Goal: Task Accomplishment & Management: Use online tool/utility

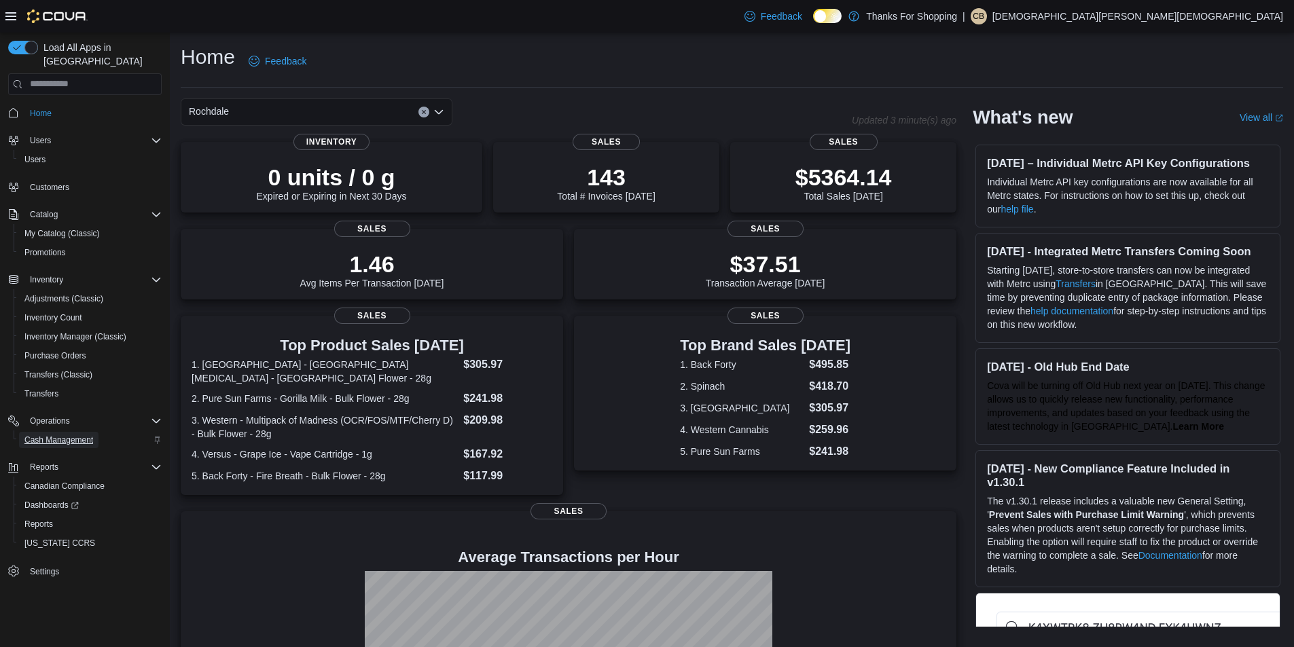
click at [45, 434] on span "Cash Management" at bounding box center [58, 440] width 69 height 16
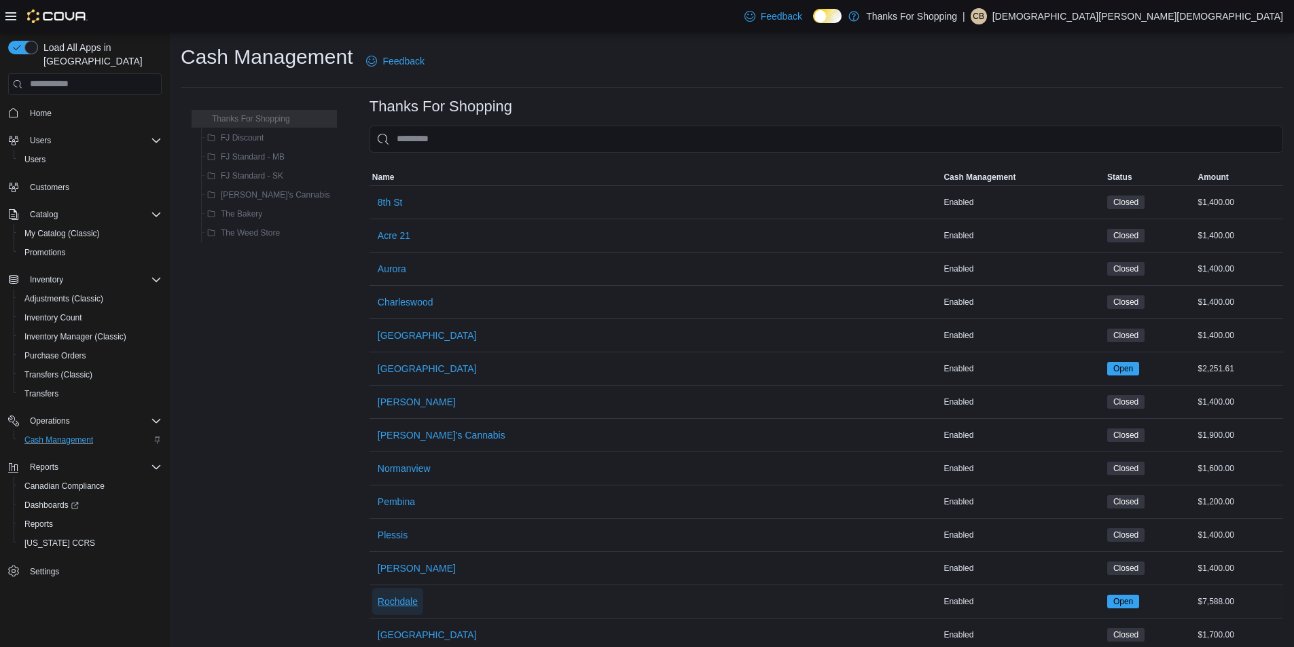
click at [378, 598] on span "Rochdale" at bounding box center [398, 602] width 40 height 14
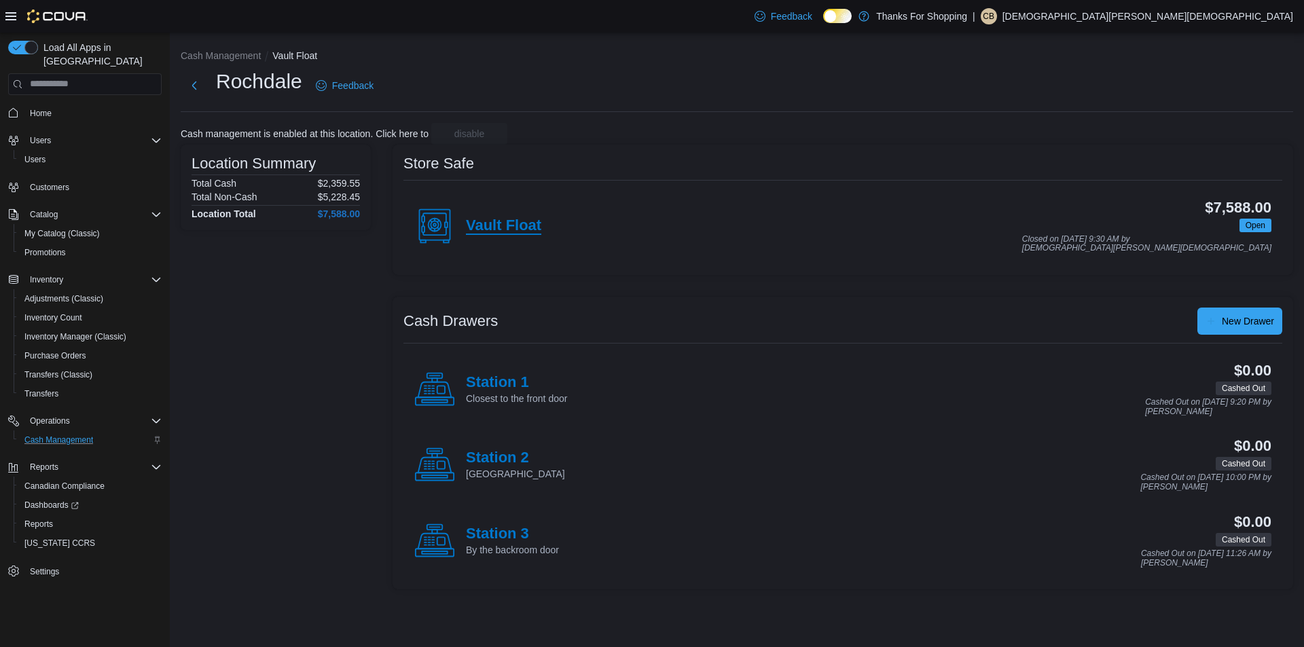
click at [514, 222] on h4 "Vault Float" at bounding box center [503, 226] width 75 height 18
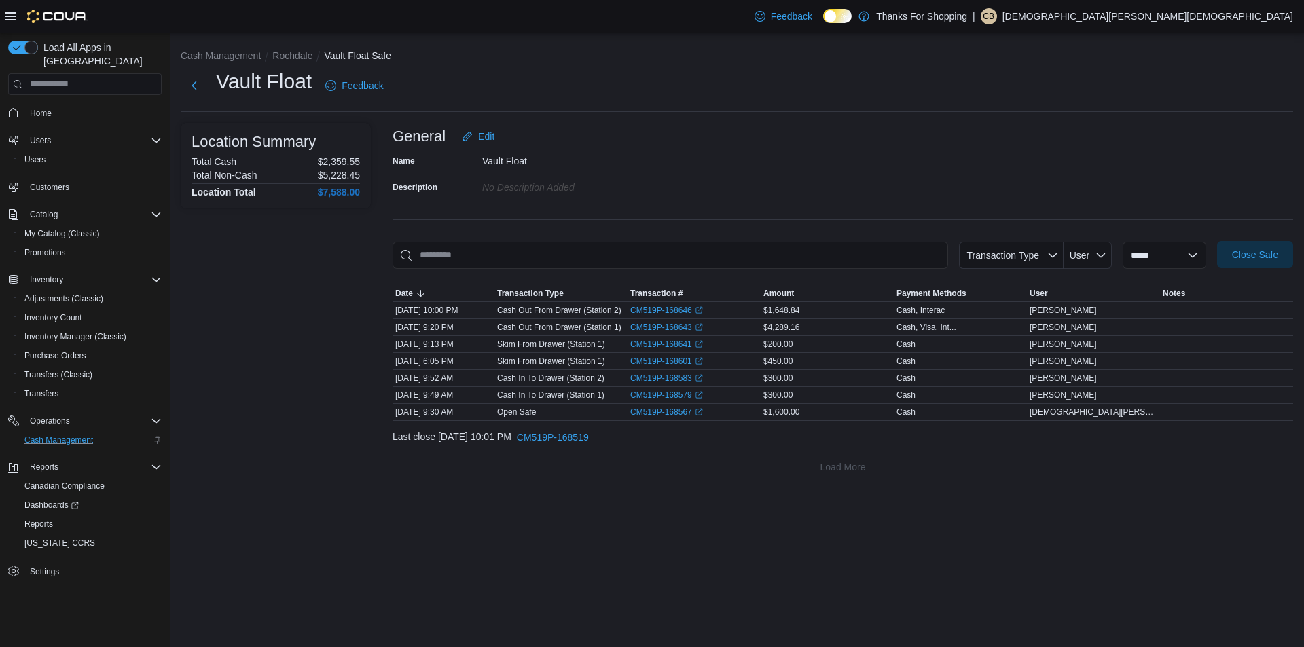
click at [1257, 250] on span "Close Safe" at bounding box center [1255, 255] width 46 height 14
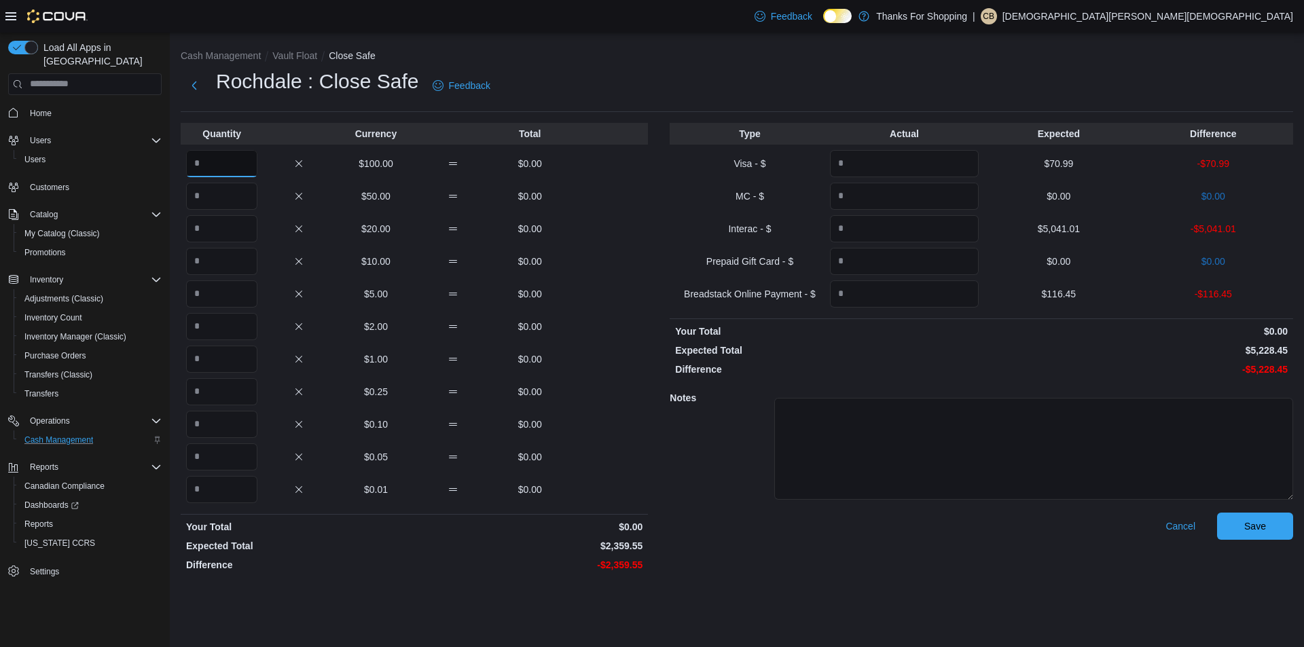
click at [211, 162] on input "Quantity" at bounding box center [221, 163] width 71 height 27
type input "**"
type input "*"
type input "**"
type input "*"
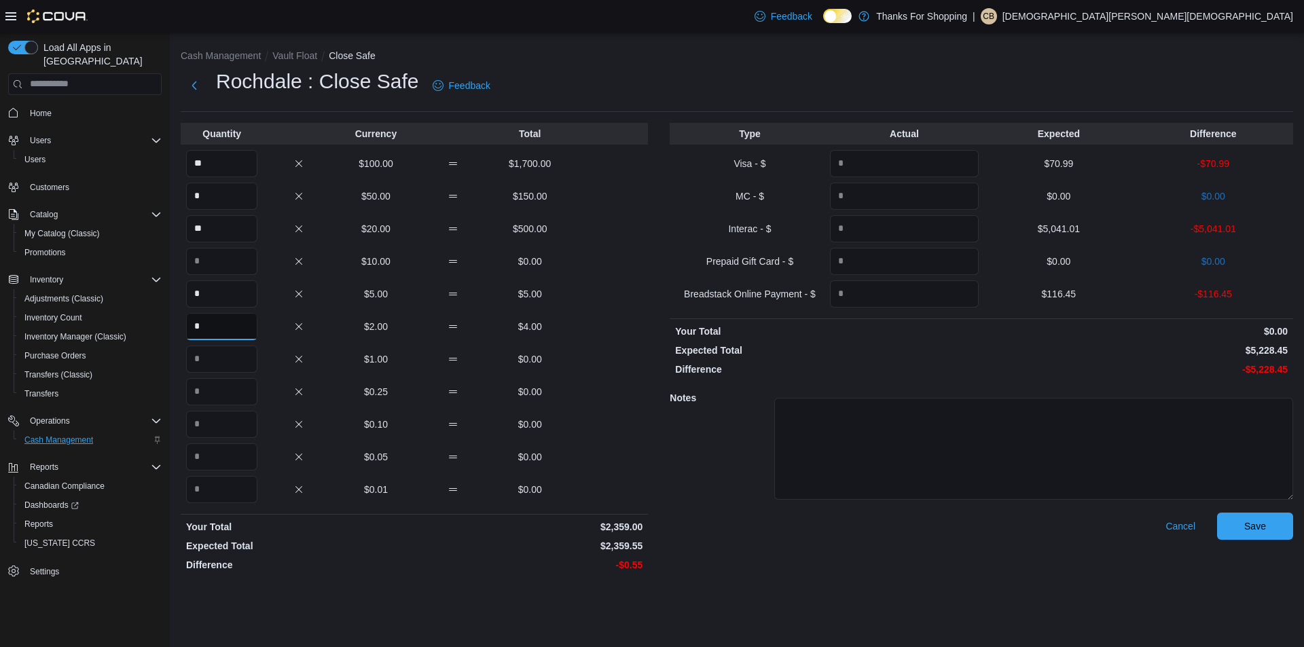
type input "*"
click at [1069, 164] on p "$70.99" at bounding box center [1058, 164] width 149 height 14
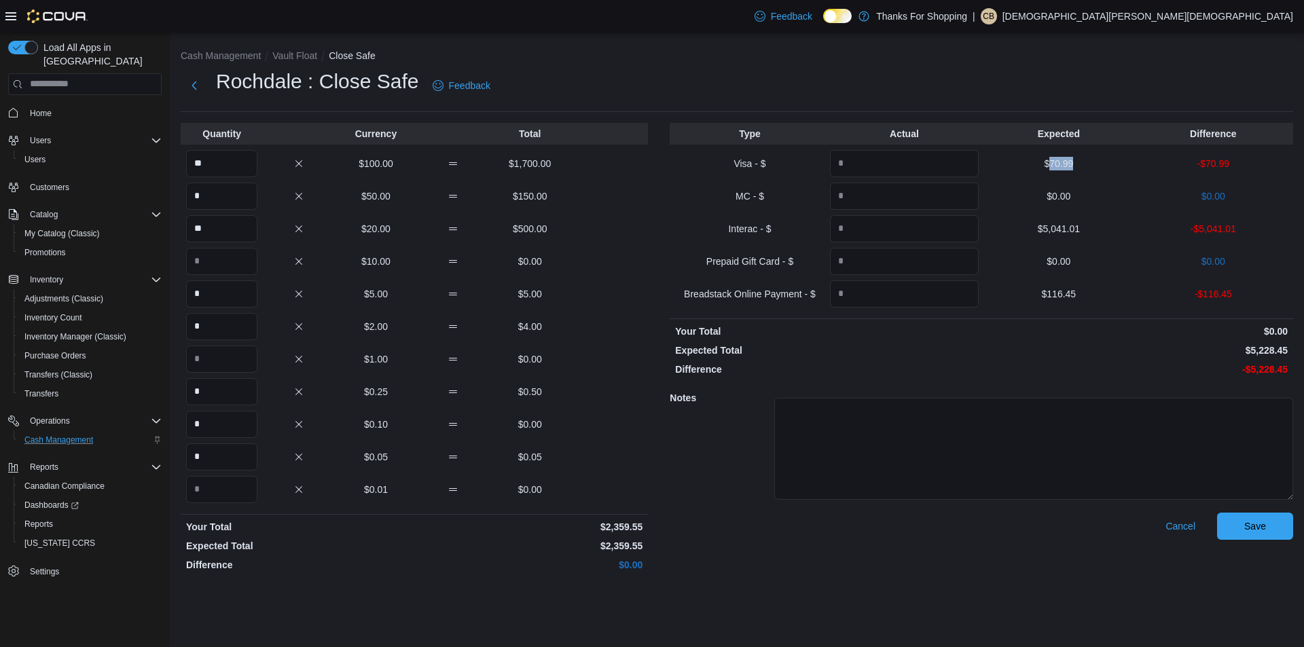
click at [1069, 164] on p "$70.99" at bounding box center [1058, 164] width 149 height 14
copy p "70.99"
click at [955, 165] on input "Quantity" at bounding box center [904, 163] width 149 height 27
paste input "*****"
type input "*****"
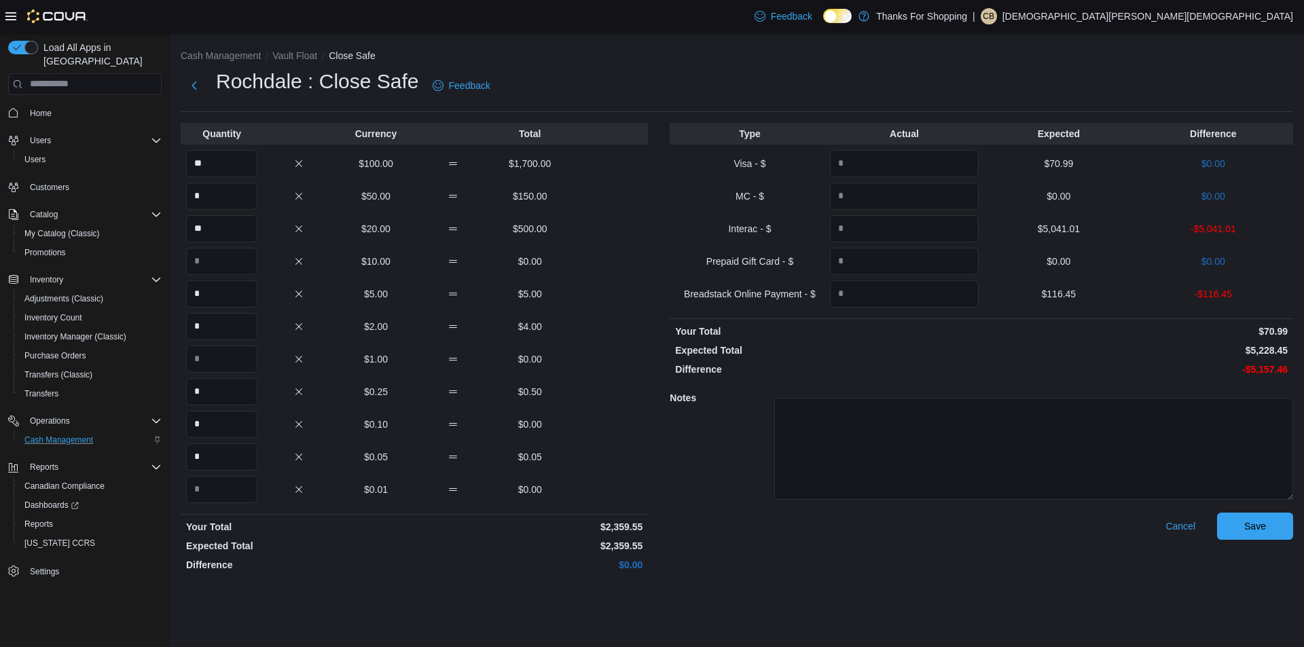
click at [1057, 236] on div "Interac - $ $5,041.01 -$5,041.01" at bounding box center [981, 228] width 623 height 27
click at [1061, 222] on p "$5,041.01" at bounding box center [1058, 229] width 149 height 14
copy p "5,041.01"
click at [958, 219] on input "Quantity" at bounding box center [904, 228] width 149 height 27
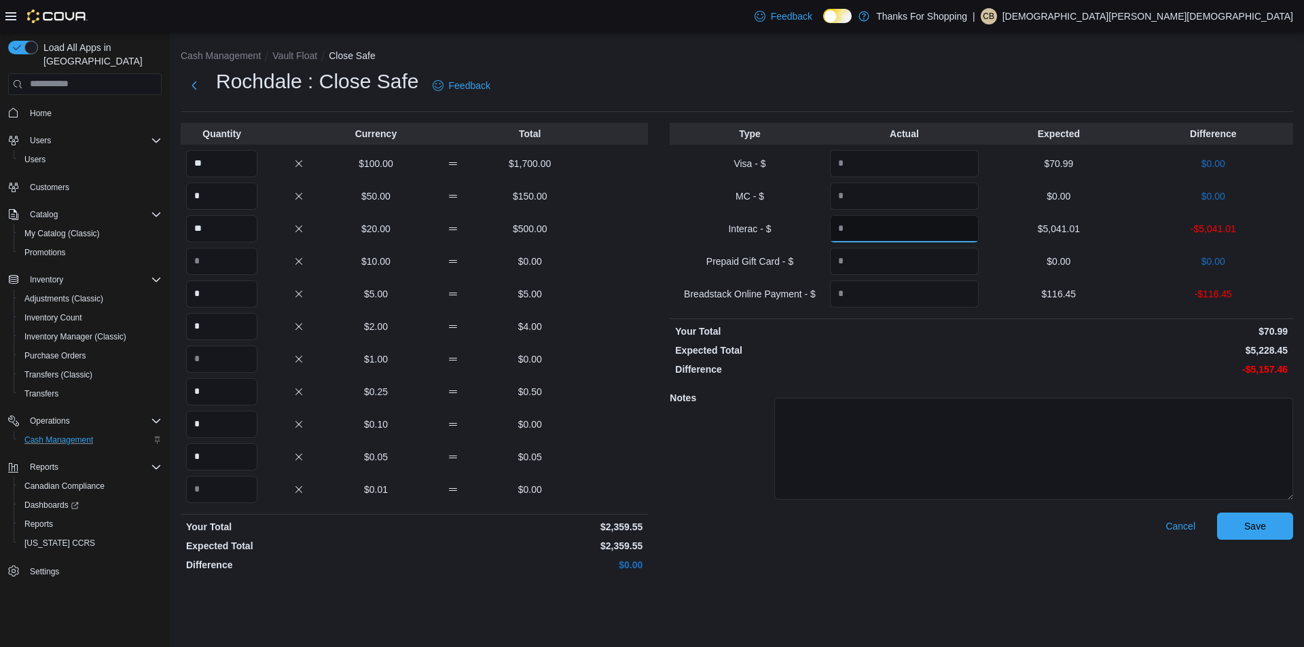
paste input "*******"
type input "*******"
click at [1063, 292] on p "$116.45" at bounding box center [1058, 294] width 149 height 14
click at [1064, 292] on p "$116.45" at bounding box center [1058, 294] width 149 height 14
click at [943, 293] on input "Quantity" at bounding box center [904, 293] width 149 height 27
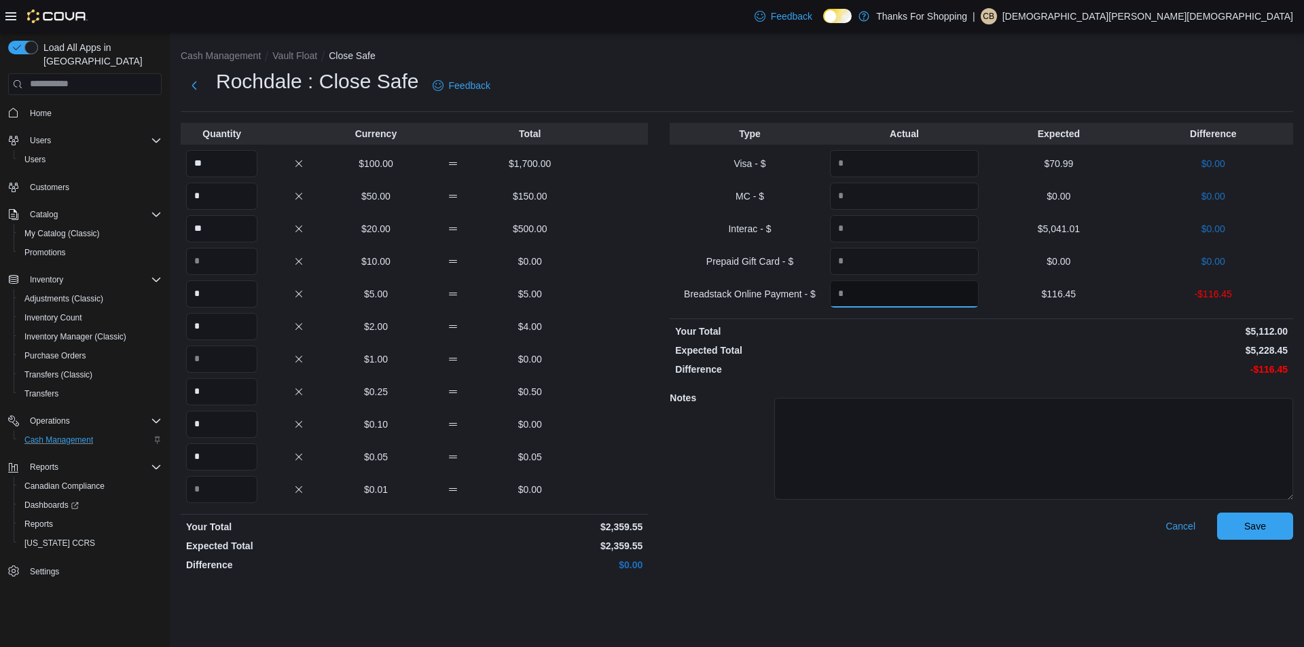
paste input "******"
type input "******"
click at [1012, 364] on p "$0.00" at bounding box center [1136, 370] width 304 height 14
click at [1258, 531] on span "Save" at bounding box center [1255, 526] width 22 height 14
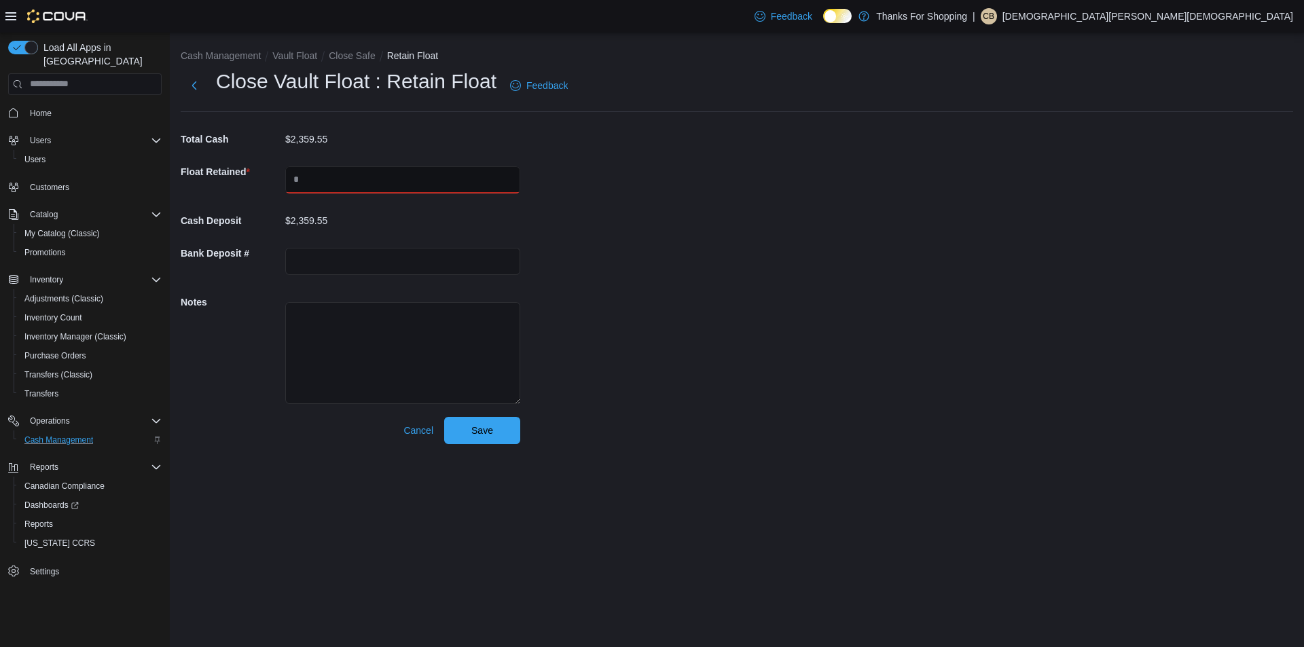
click at [333, 179] on input "text" at bounding box center [402, 179] width 235 height 27
type input "****"
drag, startPoint x: 659, startPoint y: 208, endPoint x: 612, endPoint y: 277, distance: 83.2
click at [659, 208] on div "Cash Management Vault Float Close Safe Retain Float Close Vault Float : Retain …" at bounding box center [737, 244] width 1134 height 422
click at [490, 433] on span "Save" at bounding box center [482, 430] width 22 height 14
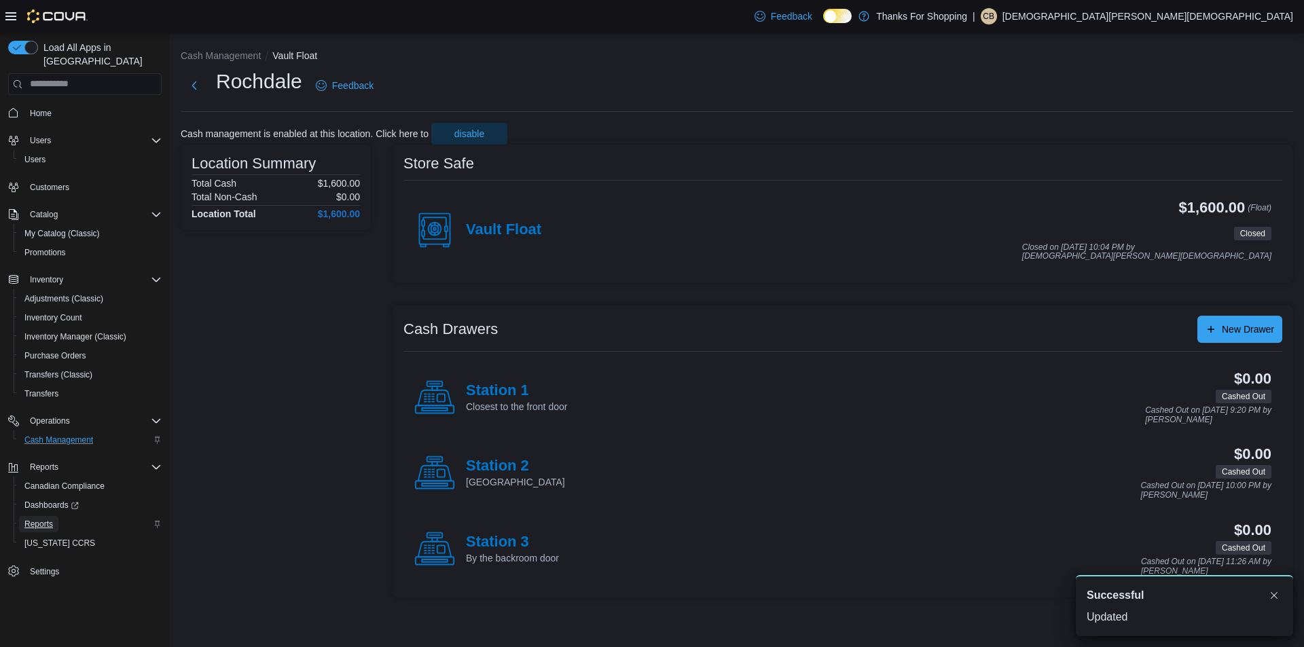
click at [44, 519] on span "Reports" at bounding box center [38, 524] width 29 height 11
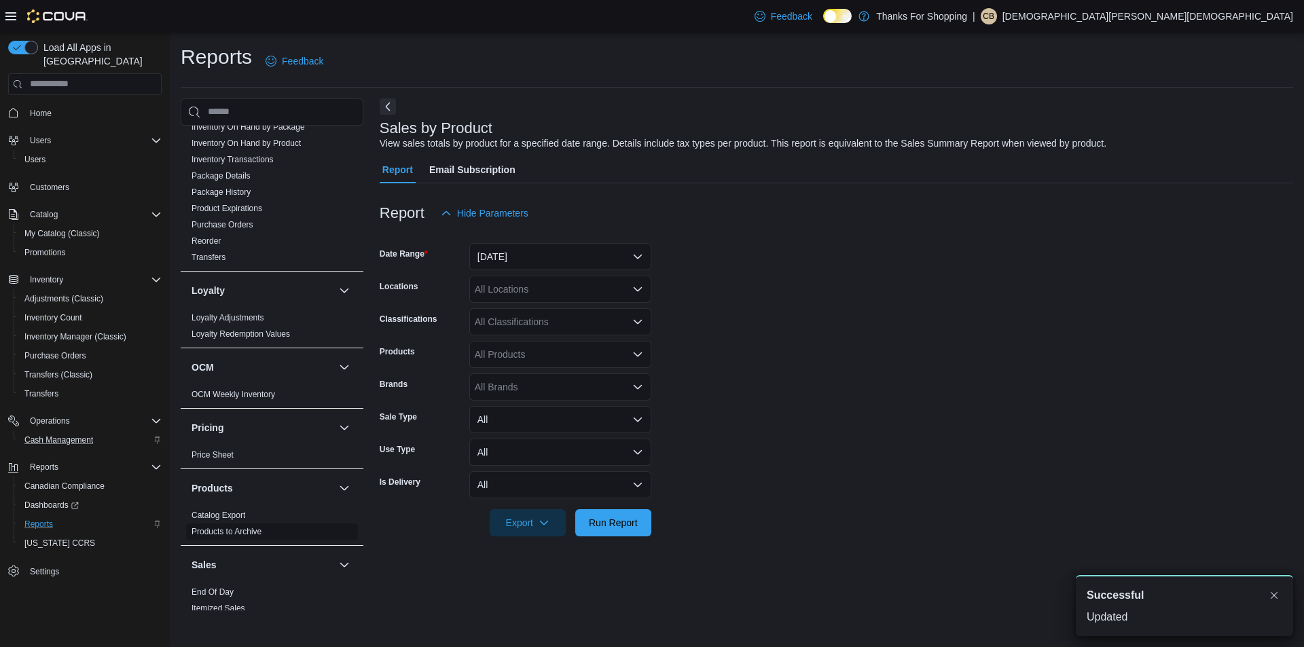
scroll to position [611, 0]
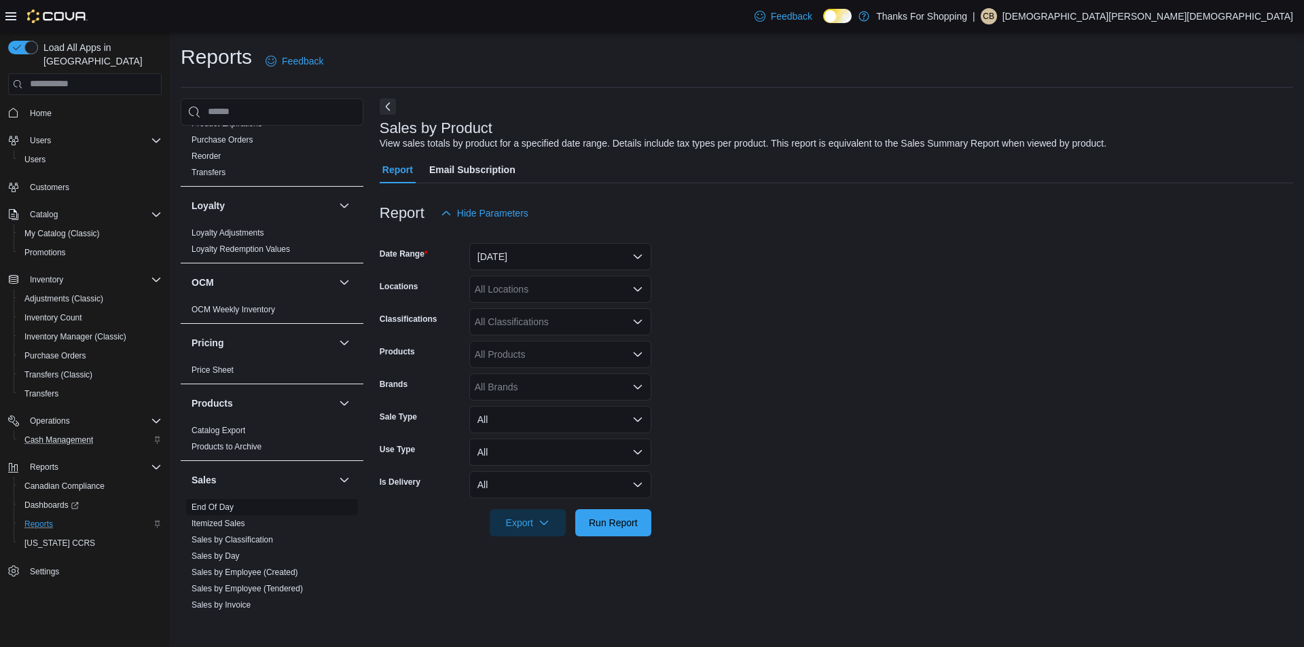
click at [219, 509] on link "End Of Day" at bounding box center [212, 507] width 42 height 10
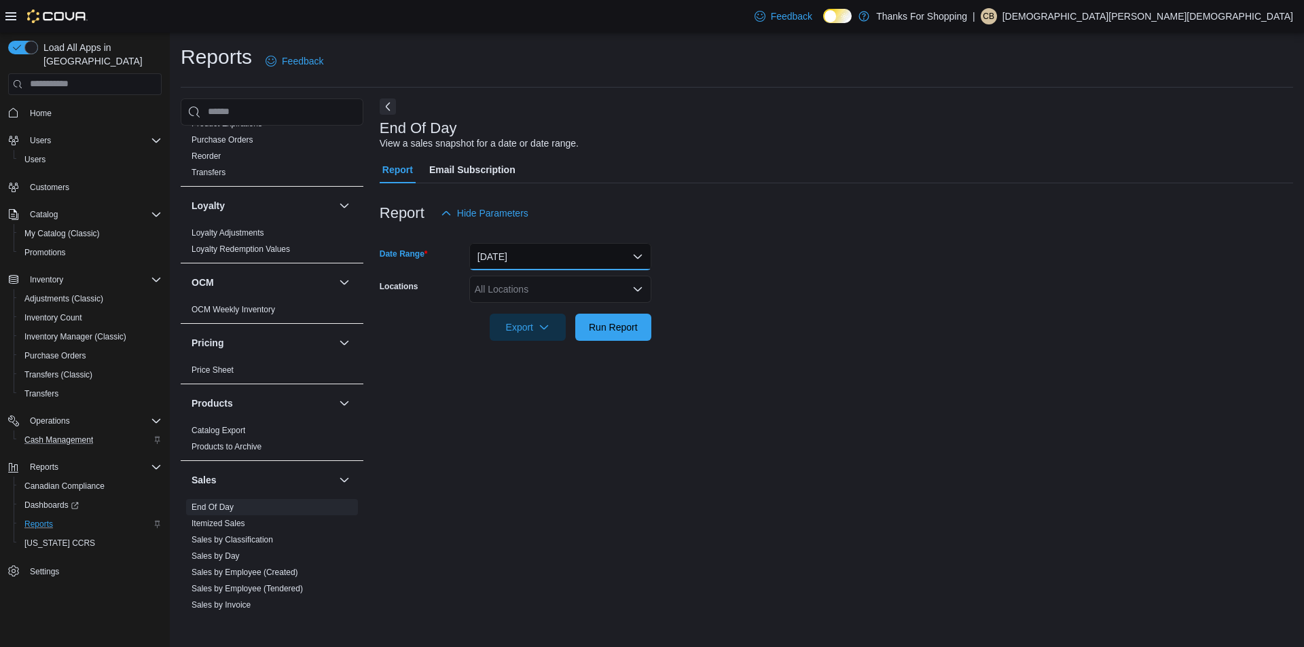
click at [507, 262] on button "[DATE]" at bounding box center [560, 256] width 182 height 27
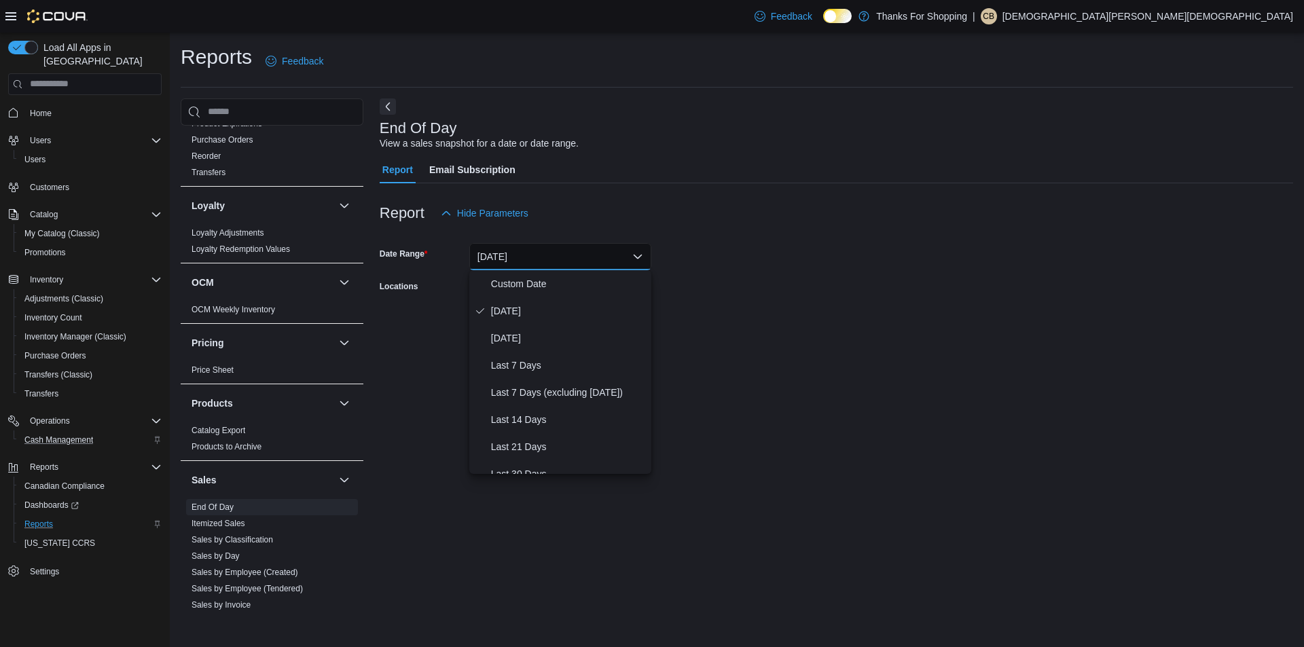
drag, startPoint x: 1010, startPoint y: 327, endPoint x: 496, endPoint y: 254, distance: 519.2
click at [955, 320] on form "Date Range [DATE] Locations All Locations Export Run Report" at bounding box center [836, 284] width 913 height 114
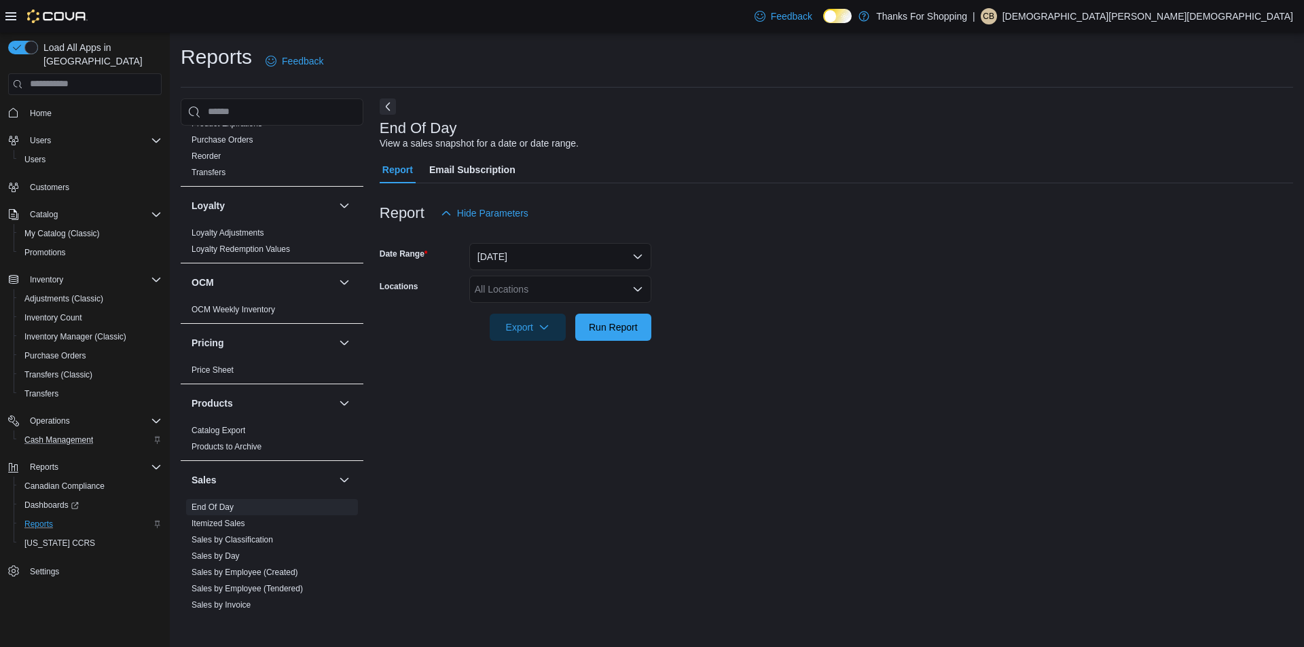
click at [498, 287] on div "All Locations" at bounding box center [560, 289] width 182 height 27
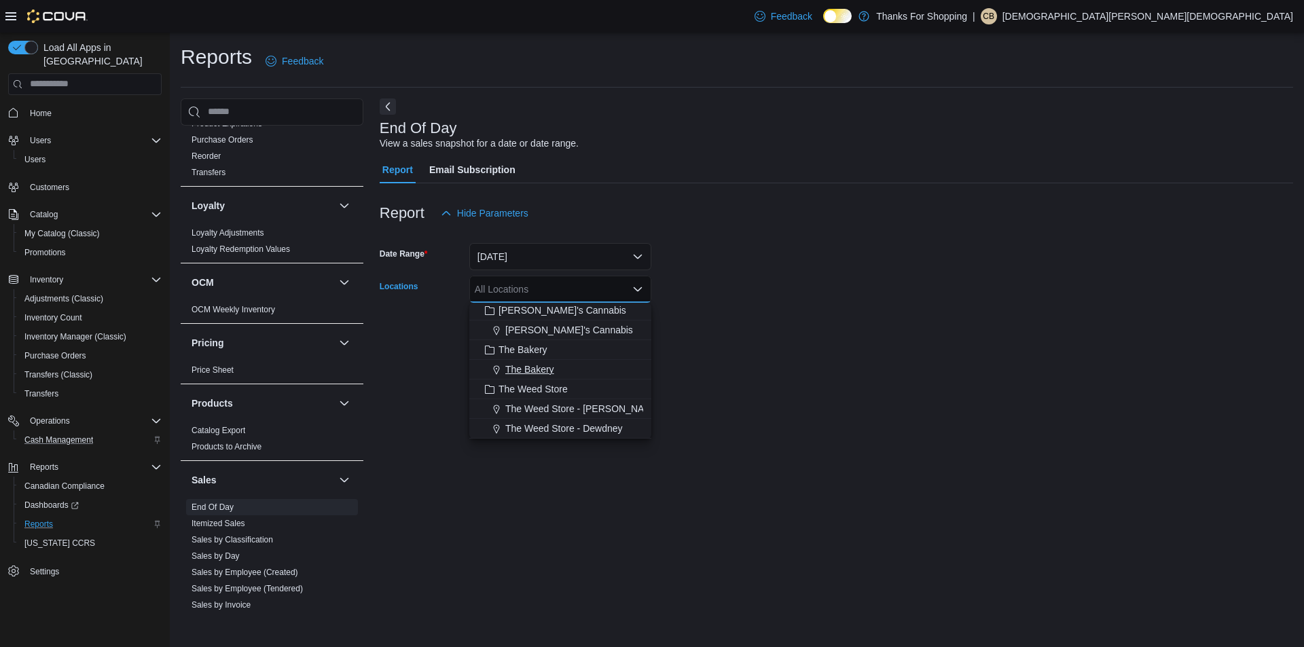
scroll to position [289, 0]
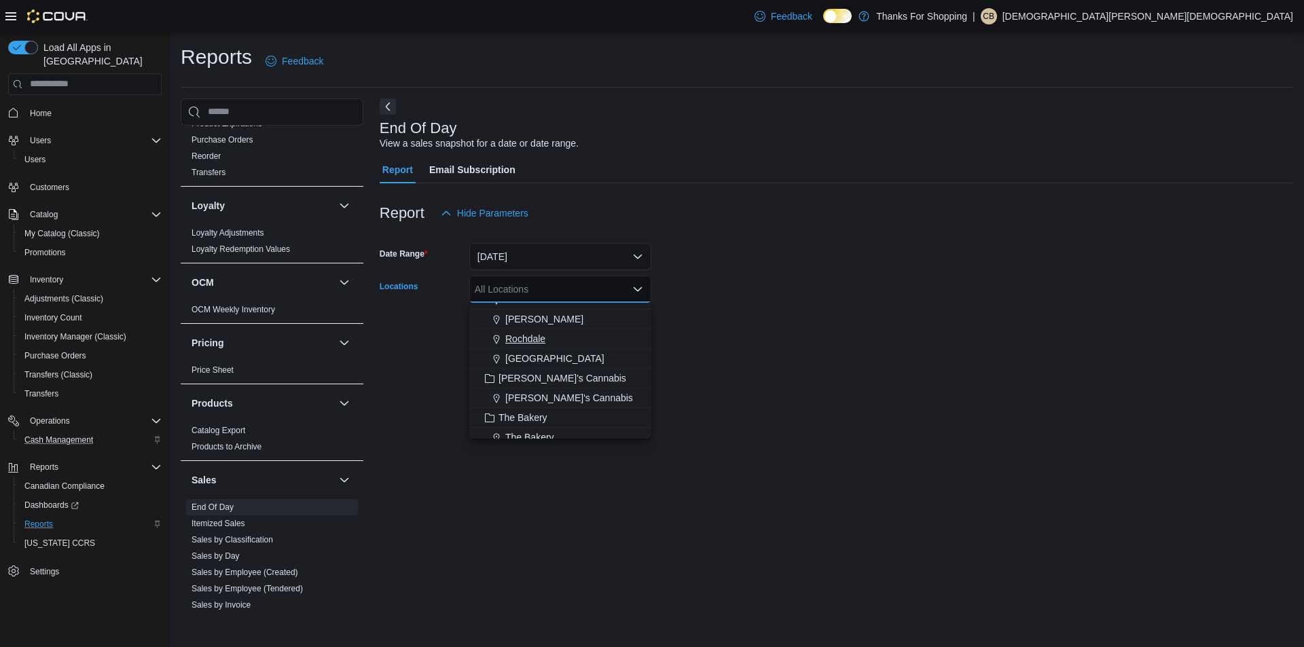
drag, startPoint x: 523, startPoint y: 335, endPoint x: 811, endPoint y: 335, distance: 288.6
click at [523, 335] on span "Rochdale" at bounding box center [525, 339] width 40 height 14
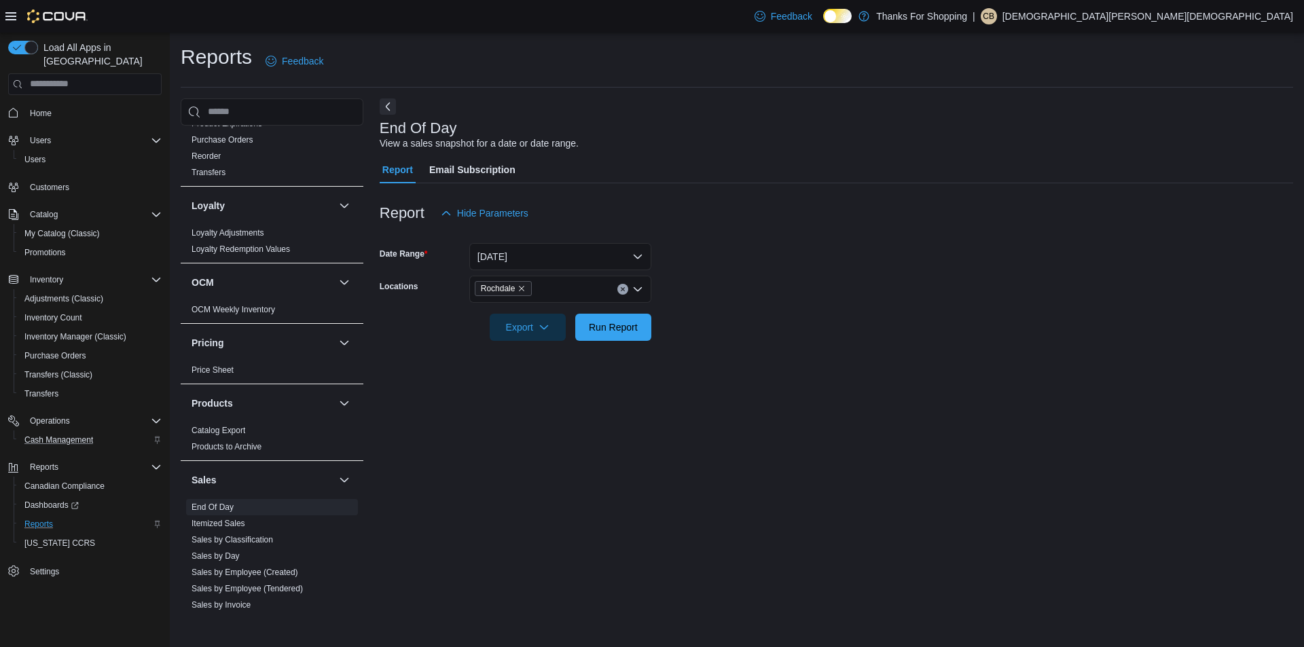
click at [811, 335] on form "Date Range [DATE] Locations [GEOGRAPHIC_DATA] Export Run Report" at bounding box center [836, 284] width 913 height 114
click at [534, 327] on span "Export" at bounding box center [528, 326] width 60 height 27
click at [538, 375] on button "Export to Pdf" at bounding box center [529, 381] width 77 height 27
